Goal: Navigation & Orientation: Find specific page/section

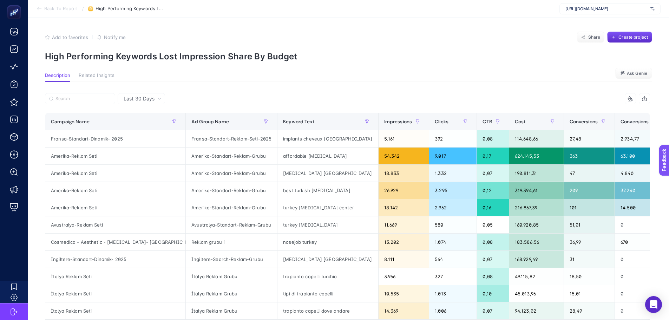
click at [519, 10] on span "[URL][DOMAIN_NAME]" at bounding box center [606, 9] width 82 height 6
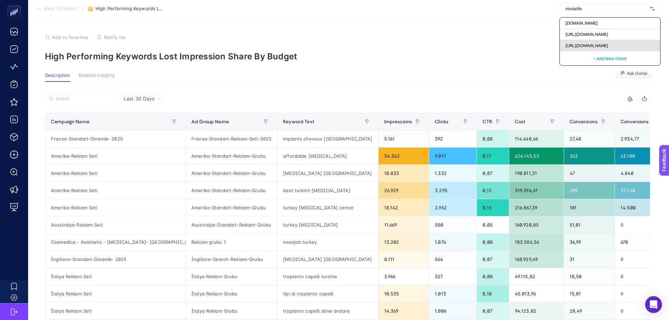
type input "modalife"
click at [519, 47] on span "[URL][DOMAIN_NAME]" at bounding box center [586, 46] width 43 height 6
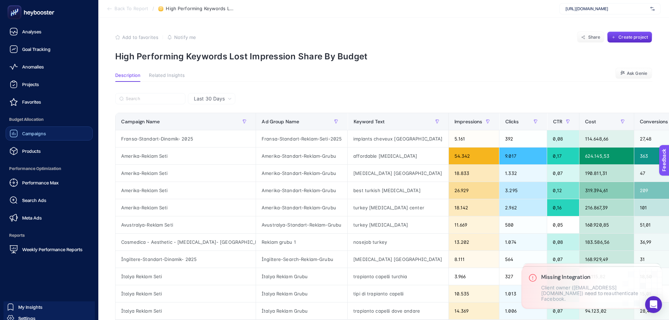
click at [25, 139] on link "Campaigns" at bounding box center [49, 133] width 87 height 14
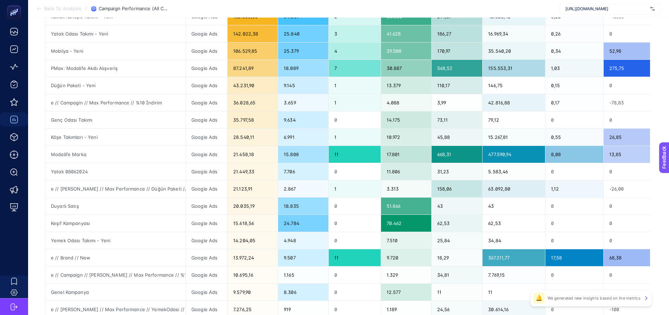
scroll to position [273, 0]
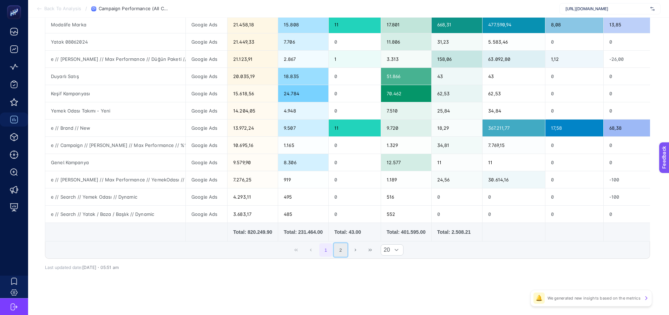
click at [342, 250] on button "2" at bounding box center [340, 249] width 13 height 13
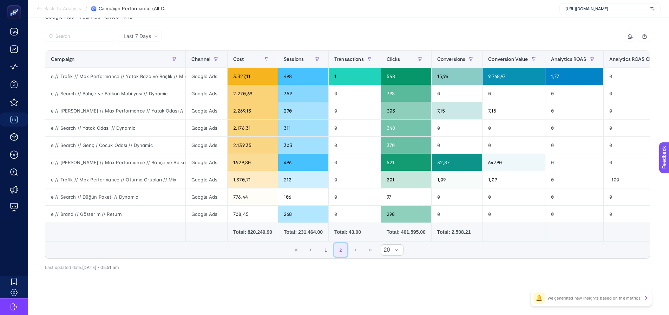
scroll to position [84, 0]
click at [336, 250] on span "1 2" at bounding box center [333, 249] width 30 height 15
click at [332, 249] on button "1" at bounding box center [325, 249] width 13 height 13
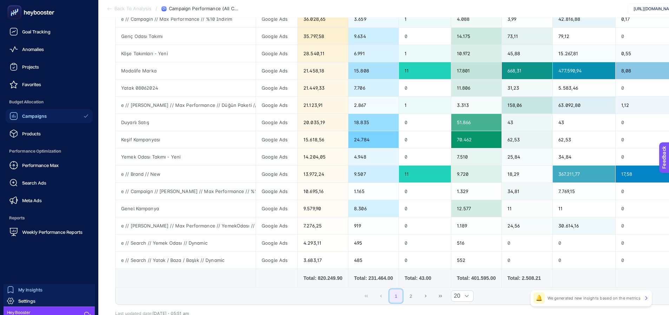
scroll to position [26, 0]
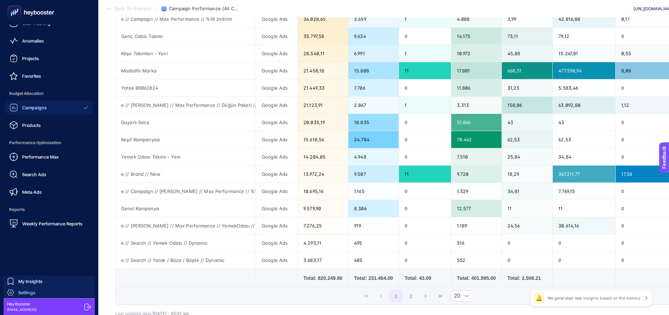
click at [50, 291] on link "Settings" at bounding box center [49, 292] width 91 height 11
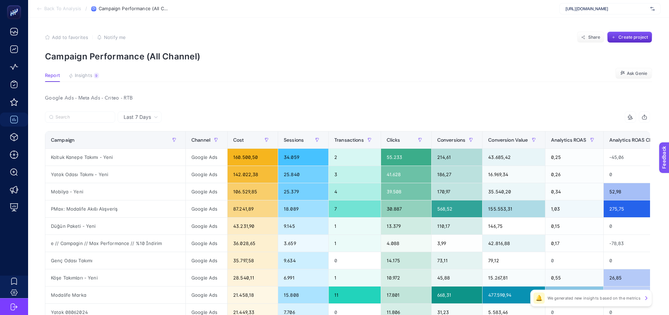
click at [242, 50] on section "Add to favorites false Notify me Share Create project Campaign Performance (All…" at bounding box center [348, 47] width 607 height 30
click at [94, 75] on div "9" at bounding box center [96, 76] width 5 height 6
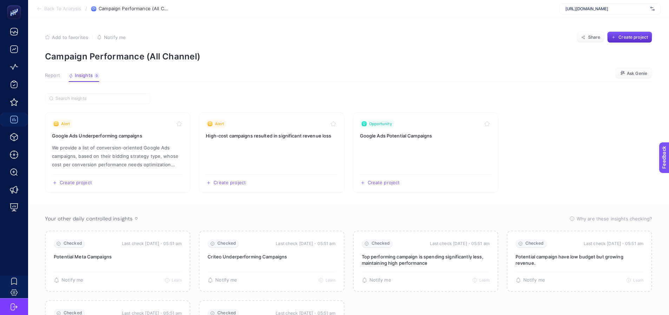
click at [49, 77] on span "Report" at bounding box center [52, 76] width 15 height 6
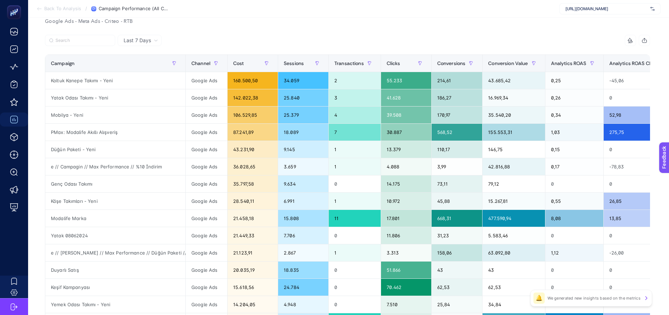
scroll to position [70, 0]
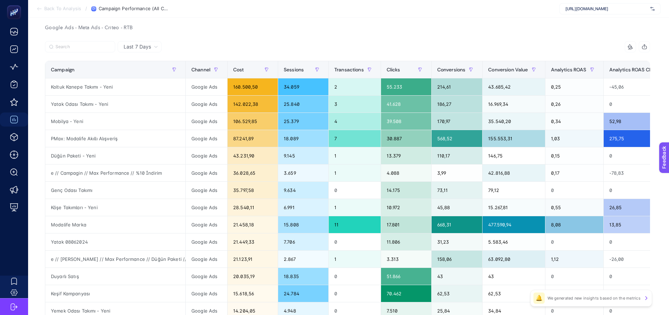
click at [223, 50] on div at bounding box center [196, 48] width 303 height 15
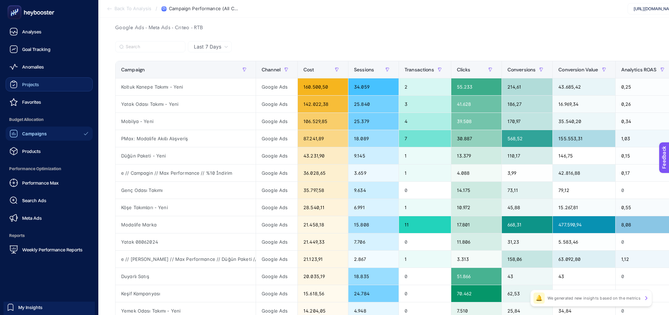
click at [27, 80] on div "Projects" at bounding box center [23, 84] width 29 height 8
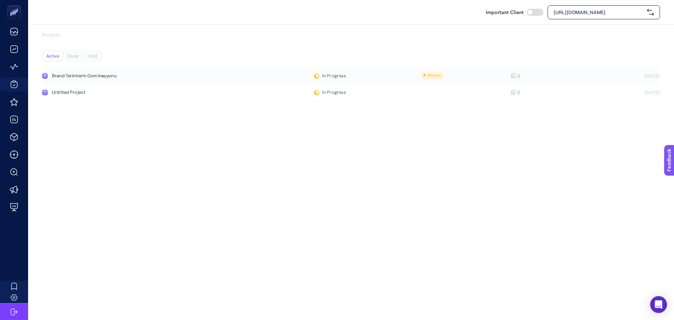
click at [75, 69] on link "Brand Terimlerin Dominasyonu In Progress 0 [DATE]" at bounding box center [351, 75] width 618 height 17
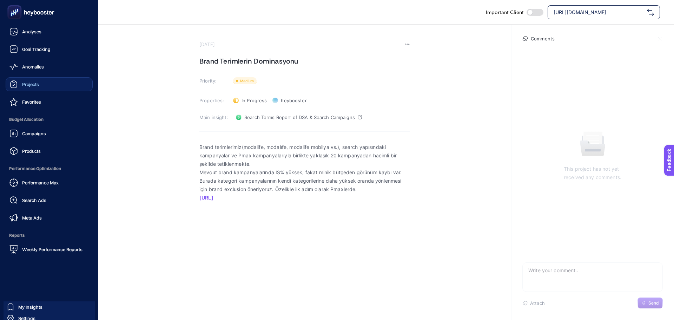
click at [27, 85] on span "Projects" at bounding box center [30, 84] width 17 height 6
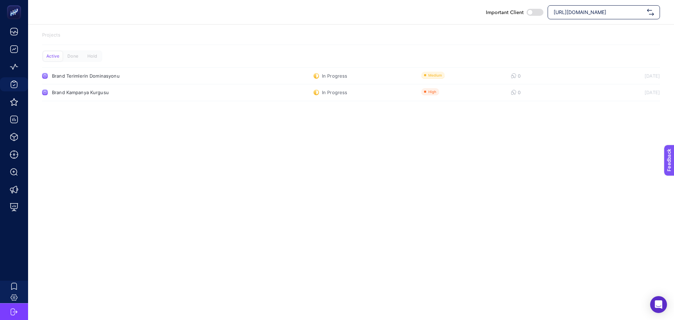
click at [268, 168] on div "Important Client [URL][DOMAIN_NAME] Projects Active Done Hold Brand Terimlerin …" at bounding box center [337, 160] width 674 height 320
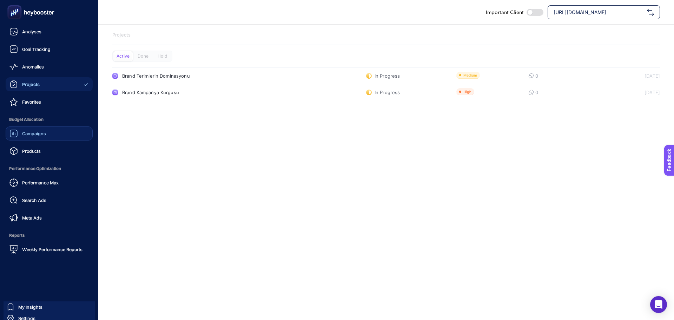
click at [22, 131] on div "Campaigns" at bounding box center [27, 133] width 37 height 8
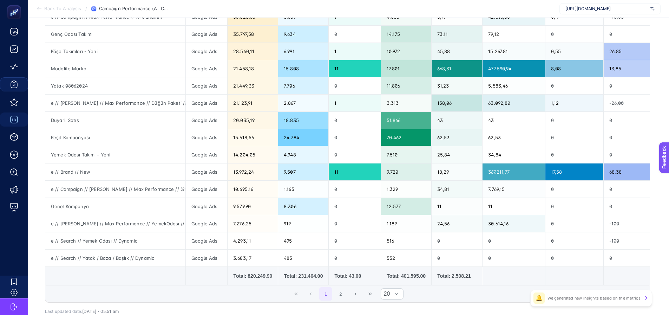
scroll to position [246, 0]
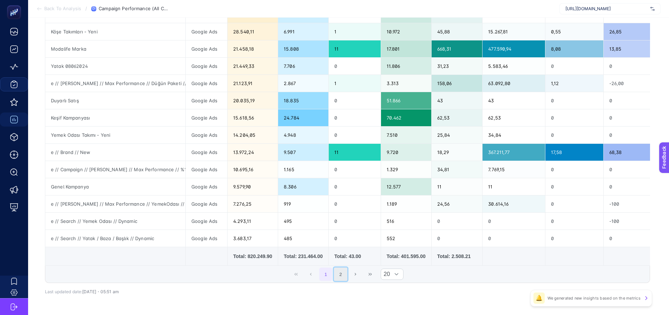
click at [343, 279] on button "2" at bounding box center [340, 273] width 13 height 13
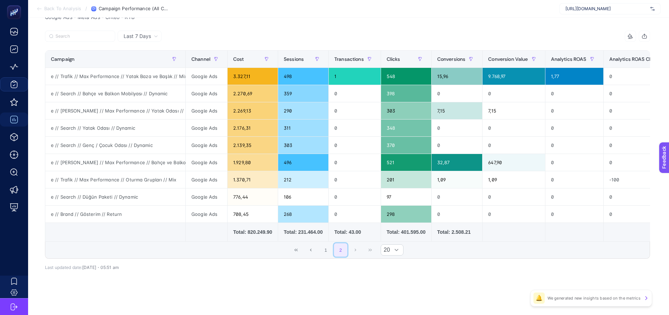
scroll to position [48, 0]
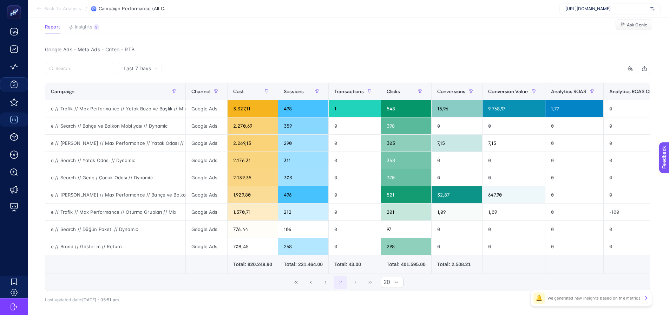
click at [316, 290] on div "1 2 20" at bounding box center [347, 282] width 604 height 17
click at [328, 286] on button "1" at bounding box center [325, 281] width 13 height 13
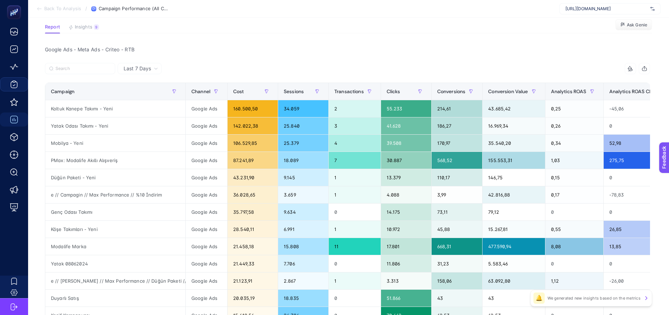
drag, startPoint x: 545, startPoint y: 28, endPoint x: 568, endPoint y: 16, distance: 26.4
click at [519, 28] on section "Report Insights 9 We generated new insights based on the metrics Ask Genie" at bounding box center [348, 28] width 607 height 9
click at [519, 5] on div "[URL][DOMAIN_NAME]" at bounding box center [609, 8] width 101 height 11
type input "heqa"
click at [519, 7] on input "heqa" at bounding box center [606, 9] width 82 height 6
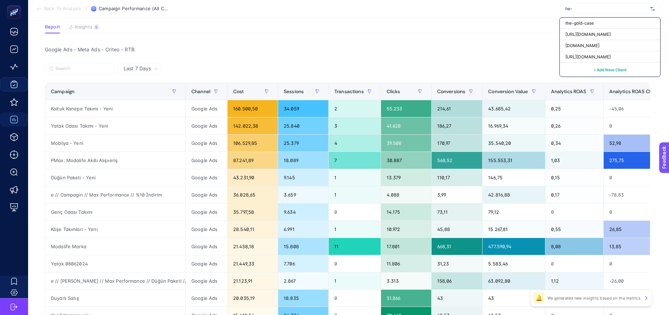
type input "he-"
drag, startPoint x: 513, startPoint y: 49, endPoint x: 507, endPoint y: 45, distance: 7.0
click at [512, 49] on div "Google Ads - Meta Ads - Criteo - RTB" at bounding box center [347, 50] width 616 height 10
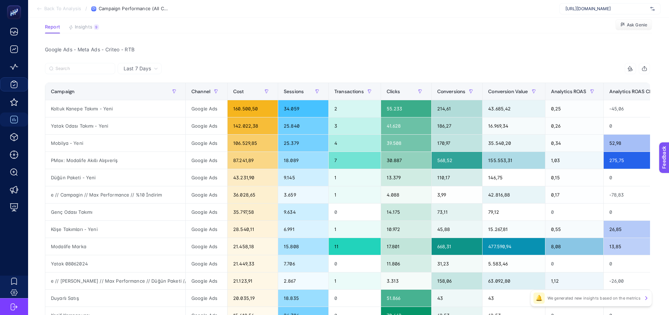
click at [300, 76] on div at bounding box center [196, 70] width 303 height 15
click at [290, 49] on div "Google Ads - Meta Ads - Criteo - RTB" at bounding box center [347, 50] width 616 height 10
drag, startPoint x: 290, startPoint y: 49, endPoint x: 261, endPoint y: 21, distance: 40.2
click at [261, 21] on article "Add to favorites false Notify me Share Create project Campaign Performance (All…" at bounding box center [348, 252] width 641 height 567
